Goal: Contribute content: Contribute content

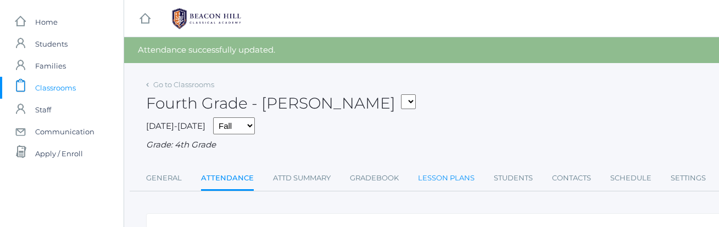
click at [430, 177] on link "Lesson Plans" at bounding box center [446, 178] width 57 height 22
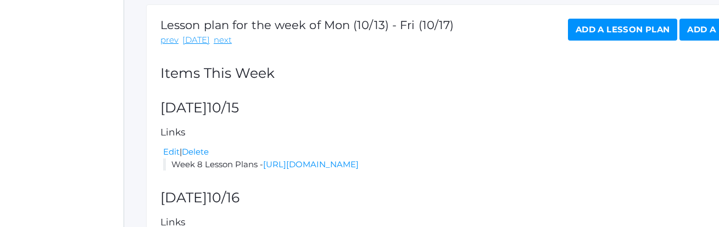
scroll to position [186, 0]
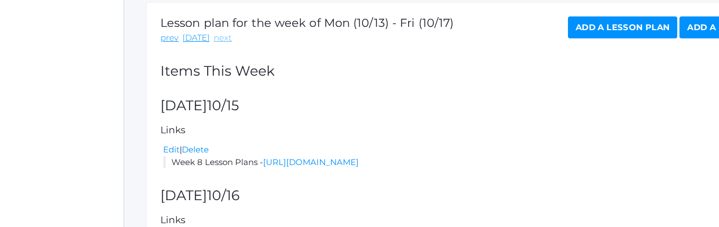
click at [215, 40] on link "next" at bounding box center [223, 38] width 18 height 13
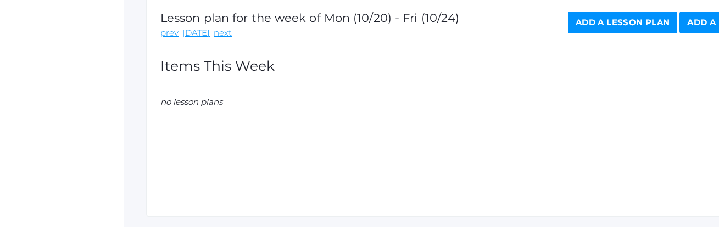
scroll to position [201, 0]
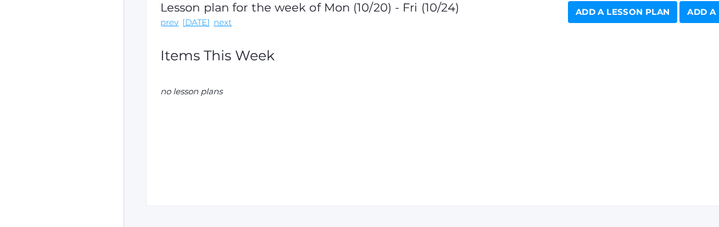
click at [624, 12] on link "Add a Lesson Plan" at bounding box center [622, 12] width 109 height 22
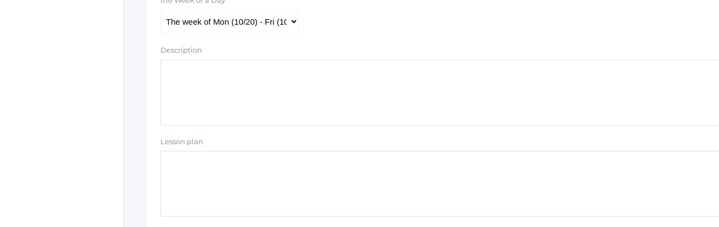
scroll to position [281, 0]
click at [193, 169] on textarea "Lesson plan" at bounding box center [453, 183] width 586 height 66
click at [172, 89] on textarea "Description" at bounding box center [453, 92] width 586 height 66
type textarea "H"
type textarea "w"
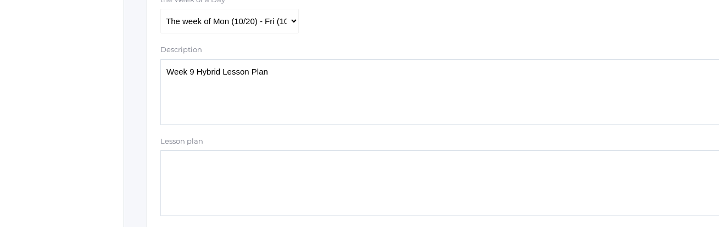
type textarea "Week 9 Hybrid Lesson Plans"
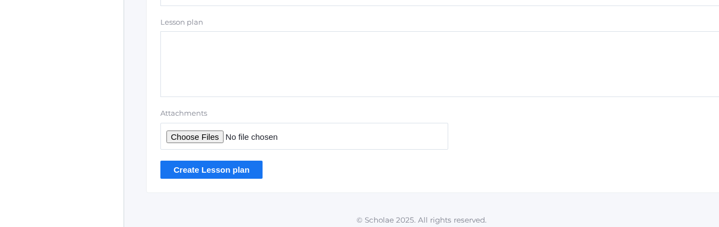
scroll to position [405, 0]
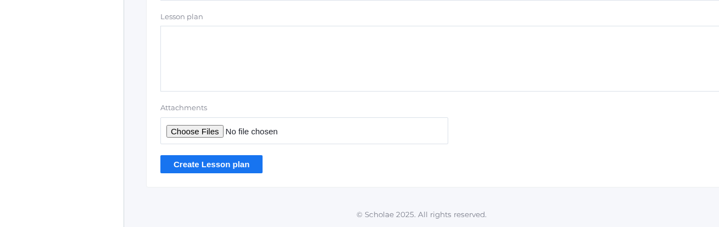
type input "C:\fakepath\Week 9 Hybrid Plans Final.pdf"
type textarea "Week 9 Hybrid Lesson Plans"
click at [233, 165] on input "Create Lesson plan" at bounding box center [211, 164] width 102 height 18
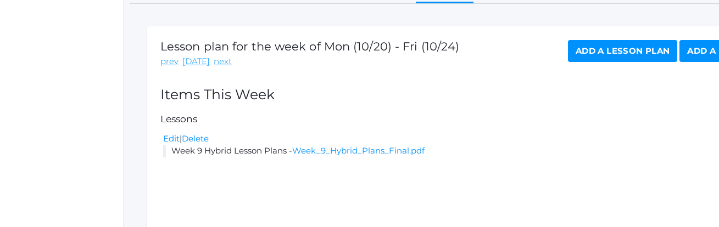
scroll to position [191, 0]
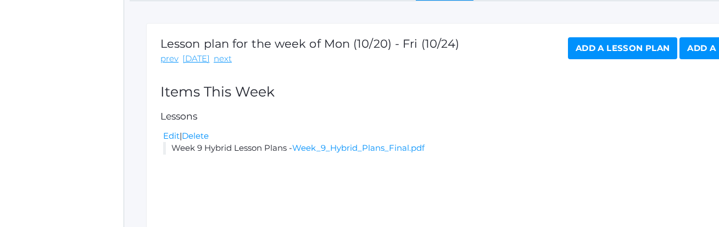
click at [641, 48] on link "Add a Lesson Plan" at bounding box center [622, 48] width 109 height 22
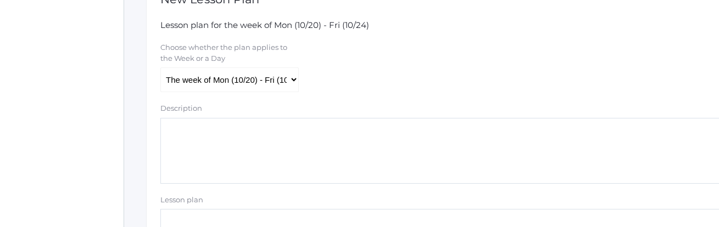
scroll to position [222, 19]
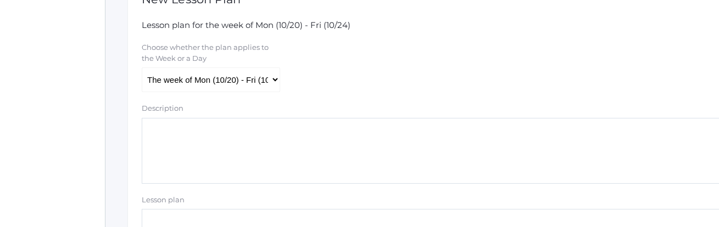
click at [275, 149] on textarea "Description" at bounding box center [435, 151] width 586 height 66
type textarea "Week 9 Answer Keys"
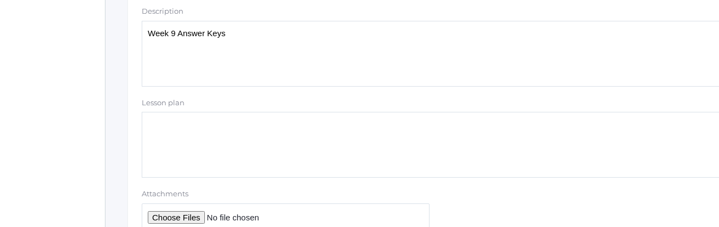
scroll to position [405, 19]
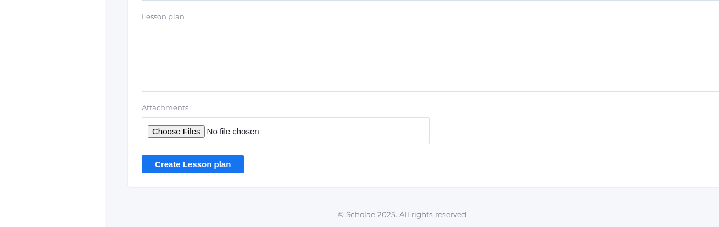
type input "C:\fakepath\Week 9 Answer Keys.pdf"
type textarea "Week 9 Answer Keys"
click at [208, 162] on input "Create Lesson plan" at bounding box center [193, 164] width 102 height 18
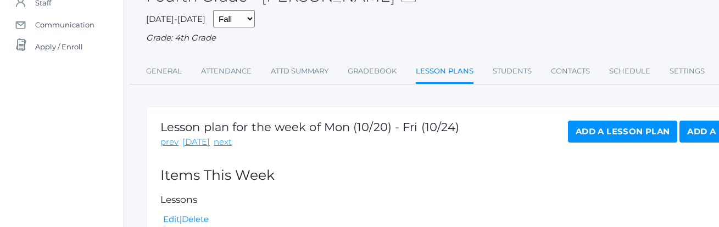
scroll to position [245, 0]
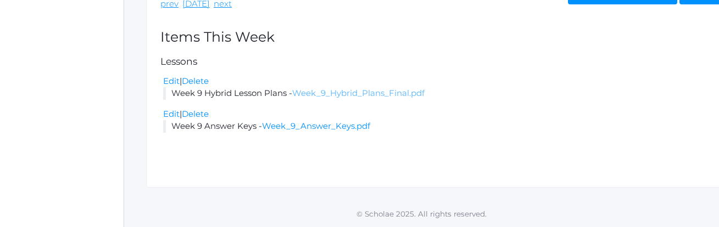
click at [332, 96] on link "Week_9_Hybrid_Plans_Final.pdf" at bounding box center [358, 93] width 132 height 10
click at [205, 81] on link "Delete" at bounding box center [195, 81] width 27 height 10
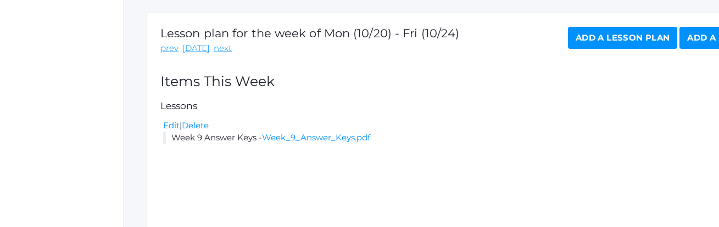
scroll to position [203, 0]
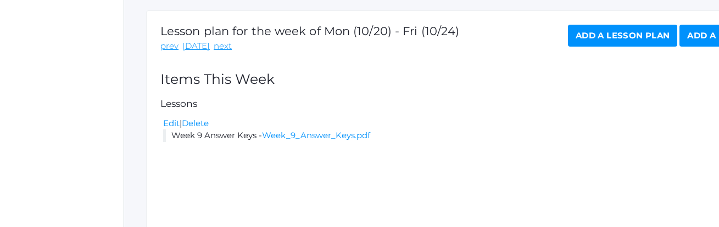
click at [623, 35] on link "Add a Lesson Plan" at bounding box center [622, 36] width 109 height 22
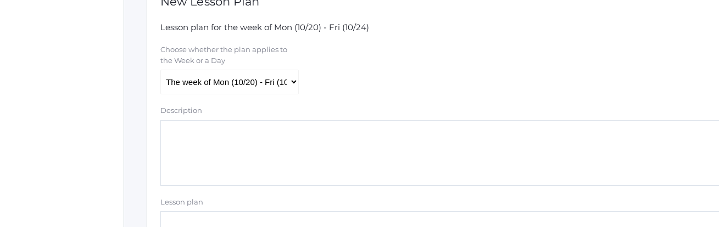
scroll to position [222, 0]
click at [231, 152] on textarea "Description" at bounding box center [453, 151] width 586 height 66
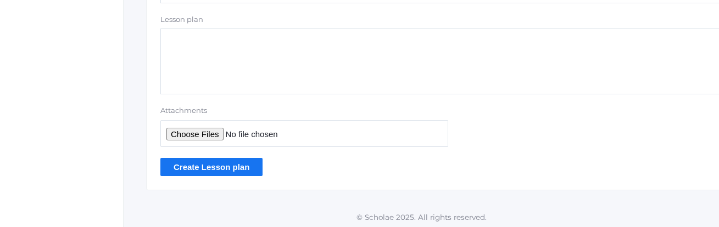
scroll to position [405, 0]
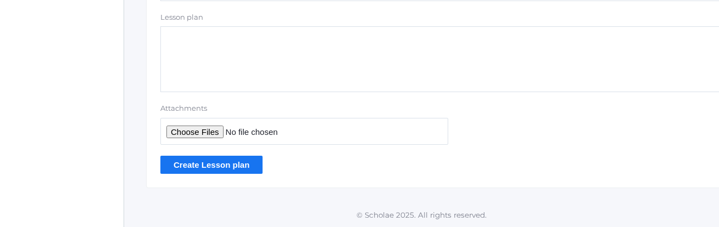
type textarea "Week 9 Hybrid Lesson Plans"
type input "C:\fakepath\Week 9 Hybrid Plans Final.pdf"
click at [205, 165] on input "Create Lesson plan" at bounding box center [211, 165] width 102 height 18
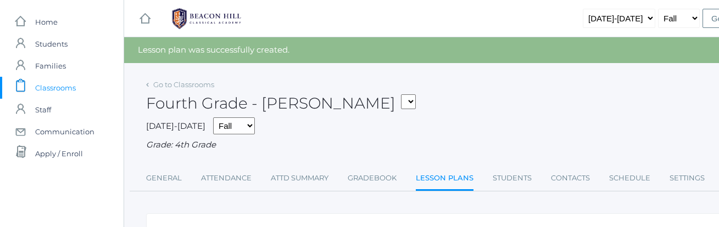
click at [70, 88] on span "Classrooms" at bounding box center [55, 88] width 41 height 22
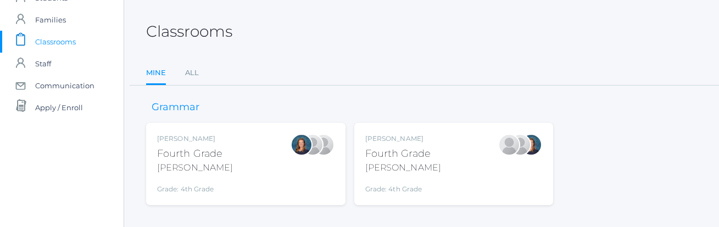
scroll to position [64, 0]
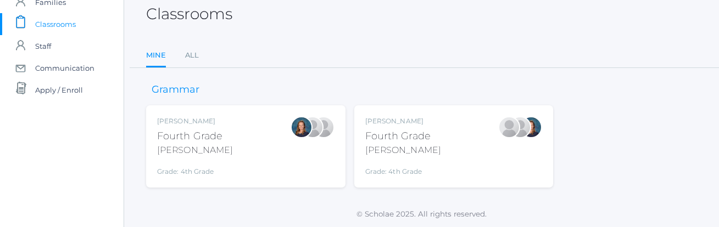
click at [408, 136] on div "Fourth Grade" at bounding box center [403, 136] width 76 height 15
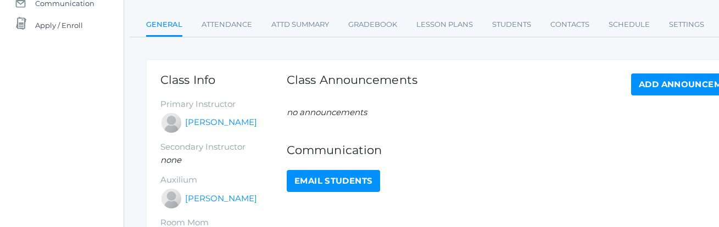
scroll to position [119, 0]
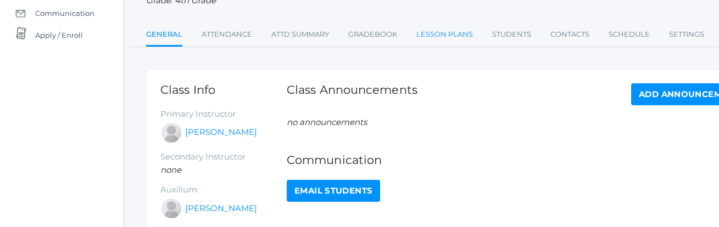
click at [440, 33] on link "Lesson Plans" at bounding box center [444, 35] width 57 height 22
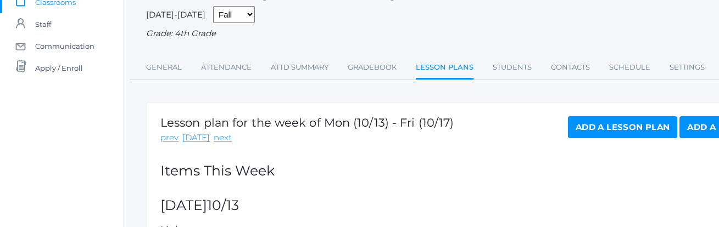
scroll to position [116, 0]
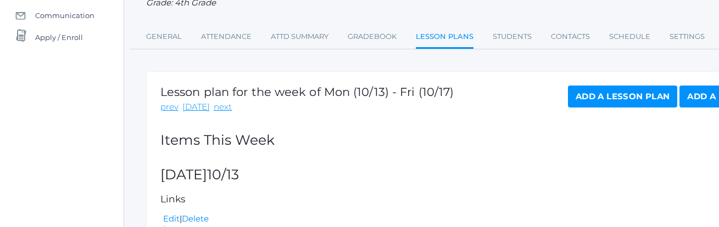
click at [576, 97] on link "Add a Lesson Plan" at bounding box center [622, 97] width 109 height 22
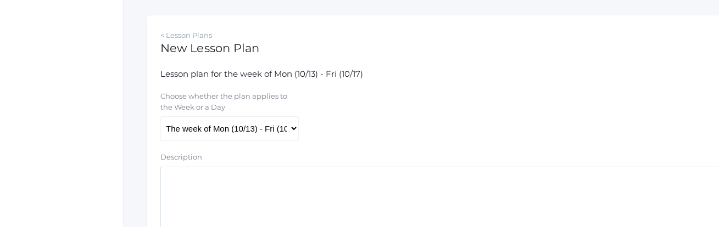
scroll to position [175, 0]
click at [187, 35] on link "< Lesson Plans" at bounding box center [186, 33] width 52 height 9
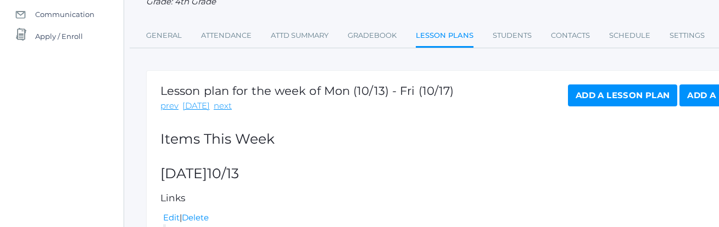
scroll to position [119, 0]
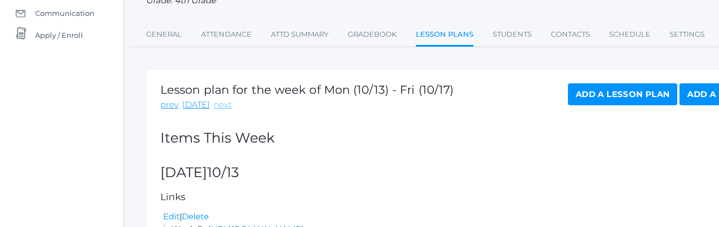
click at [214, 105] on link "next" at bounding box center [223, 105] width 18 height 13
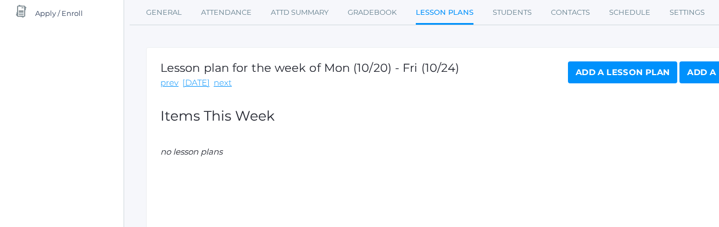
scroll to position [139, 0]
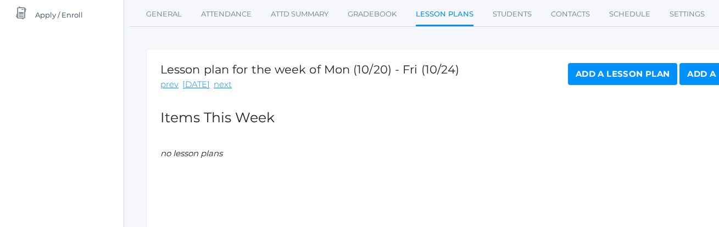
click at [641, 68] on link "Add a Lesson Plan" at bounding box center [622, 74] width 109 height 22
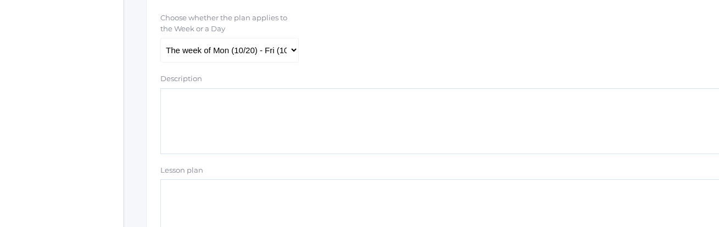
scroll to position [270, 0]
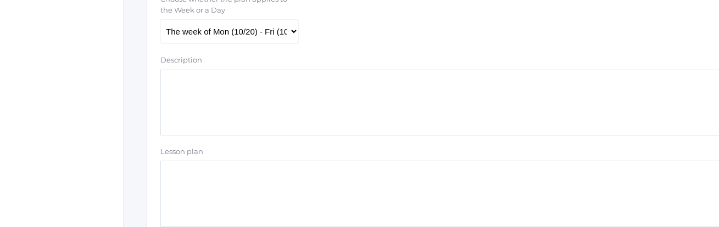
click at [234, 98] on textarea "Description" at bounding box center [453, 103] width 586 height 66
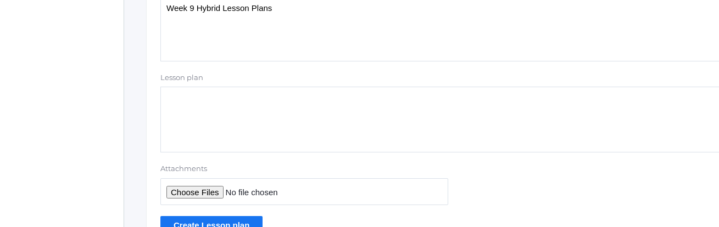
scroll to position [405, 0]
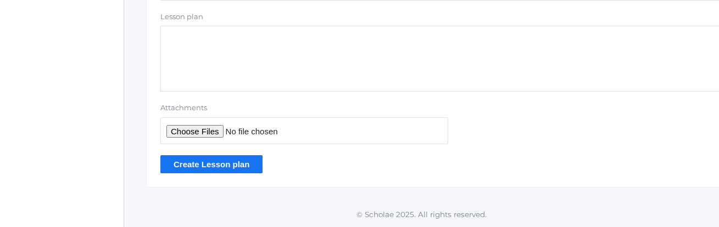
type textarea "Week 9 Hybrid Lesson Plans"
type input "C:\fakepath\Week 9 Hybrid Plans Final.pdf"
click at [215, 165] on input "Create Lesson plan" at bounding box center [211, 164] width 102 height 18
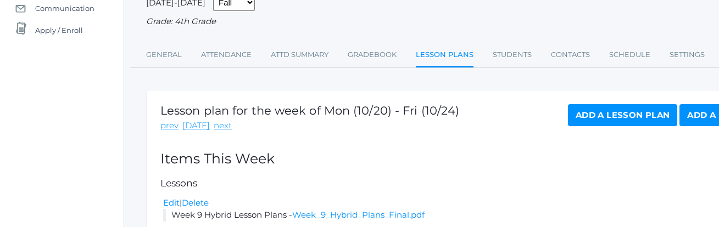
scroll to position [125, 0]
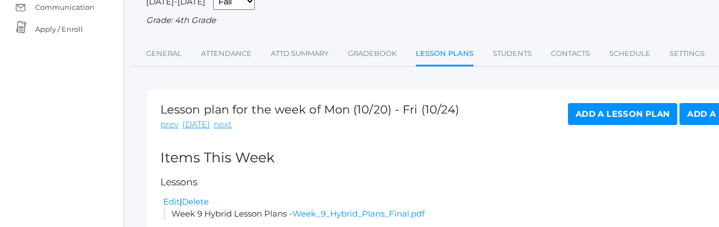
click at [615, 109] on link "Add a Lesson Plan" at bounding box center [622, 114] width 109 height 22
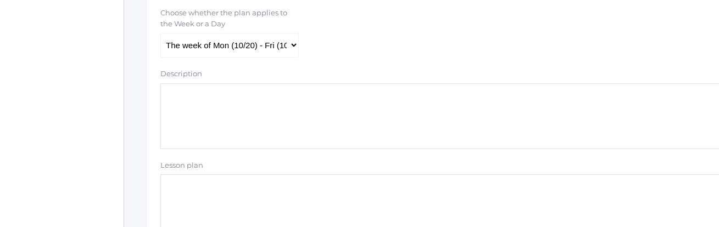
scroll to position [257, 0]
click at [454, 99] on textarea "Description" at bounding box center [453, 115] width 586 height 66
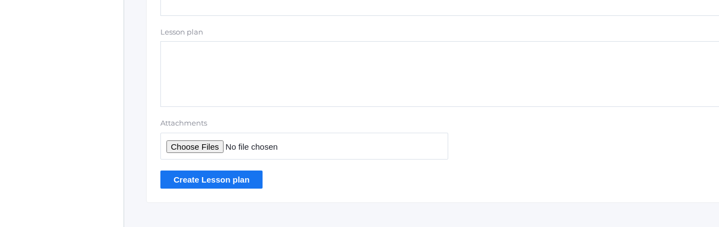
scroll to position [405, 0]
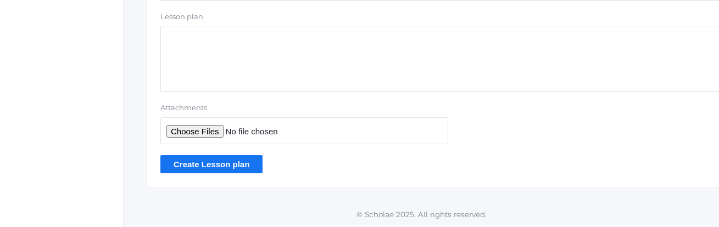
type textarea "Week 9 Answer Keys"
type input "C:\fakepath\Week 9 Answer Keys.pdf"
click at [211, 170] on input "Create Lesson plan" at bounding box center [211, 164] width 102 height 18
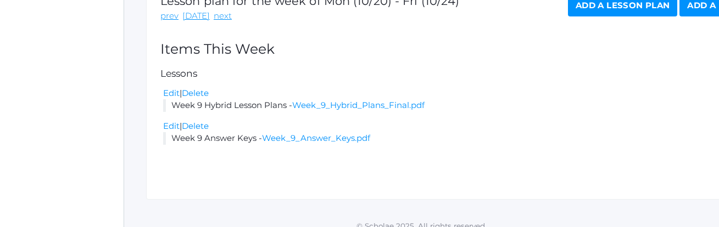
scroll to position [245, 0]
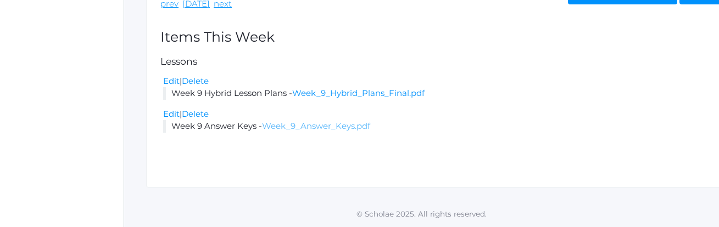
click at [318, 128] on link "Week_9_Answer_Keys.pdf" at bounding box center [316, 126] width 108 height 10
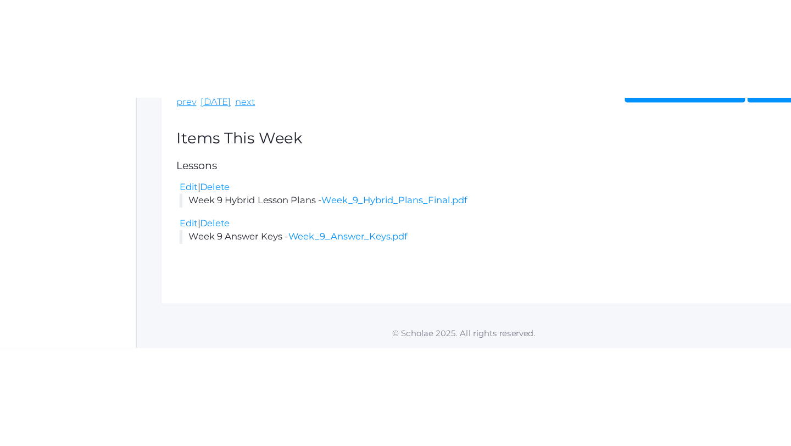
scroll to position [0, 0]
